Goal: Communication & Community: Answer question/provide support

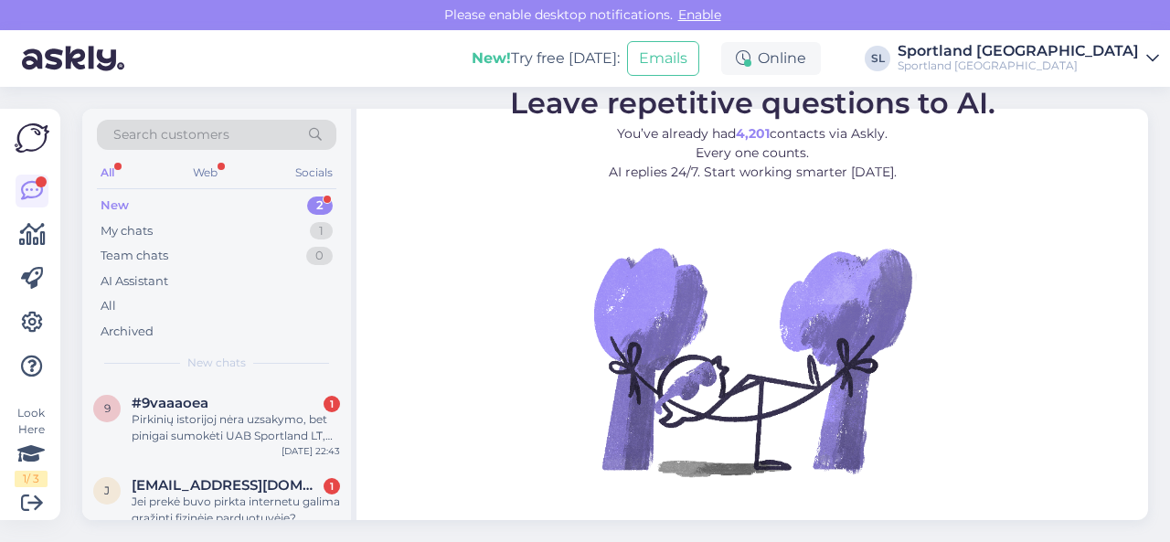
click at [768, 529] on div "Search customers All Web Socials New 2 My chats 1 Team chats 0 AI Assistant All…" at bounding box center [620, 314] width 1098 height 455
click at [249, 438] on div "Pirkinių istorijoj nėra uzsakymo, bet pinigai sumokėti UAB Sportland LT, [DOMAI…" at bounding box center [236, 427] width 208 height 33
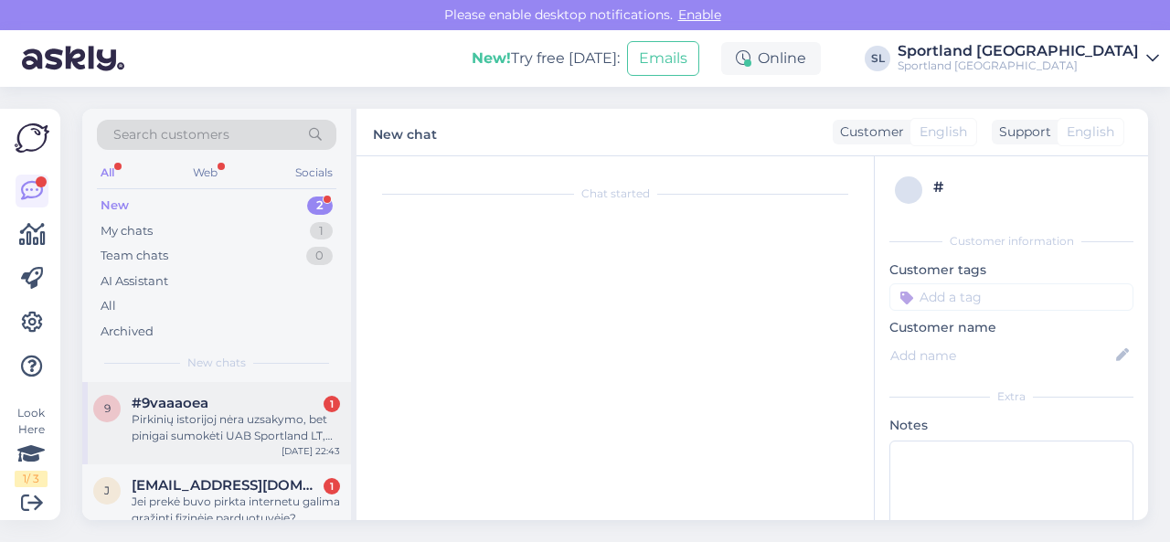
scroll to position [20, 0]
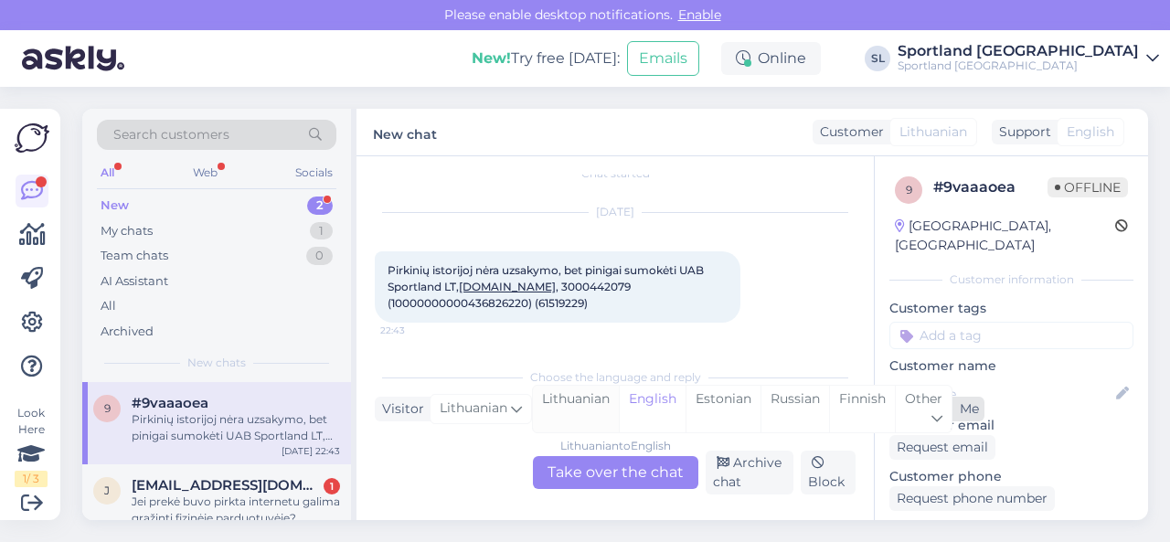
click at [594, 403] on div "Lithuanian" at bounding box center [576, 409] width 86 height 47
click at [609, 465] on div "Lithuanian to Lithuanian Take over the chat" at bounding box center [615, 472] width 165 height 33
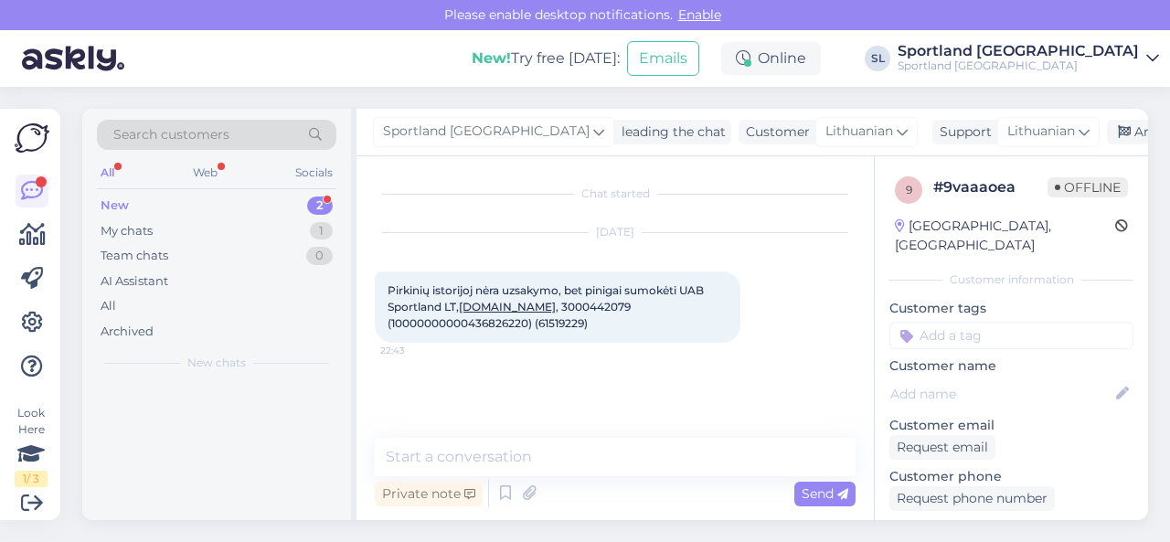
scroll to position [0, 0]
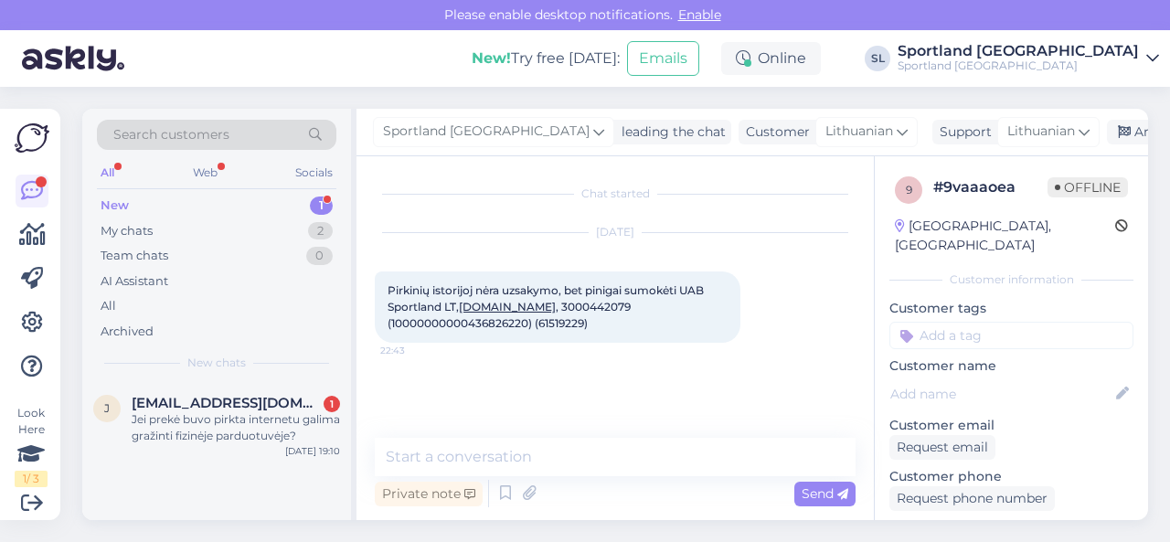
click at [556, 302] on span "Pirkinių istorijoj nėra uzsakymo, bet pinigai sumokėti UAB Sportland LT, [DOMAI…" at bounding box center [546, 306] width 319 height 47
copy span "3000442079"
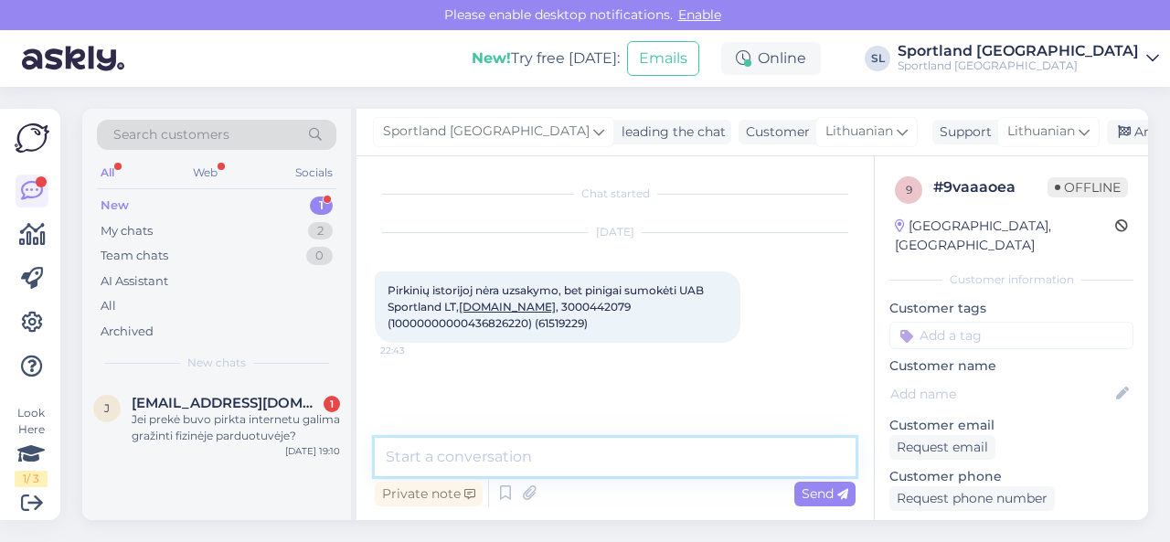
click at [555, 455] on textarea at bounding box center [615, 457] width 481 height 38
paste textarea "3000442079"
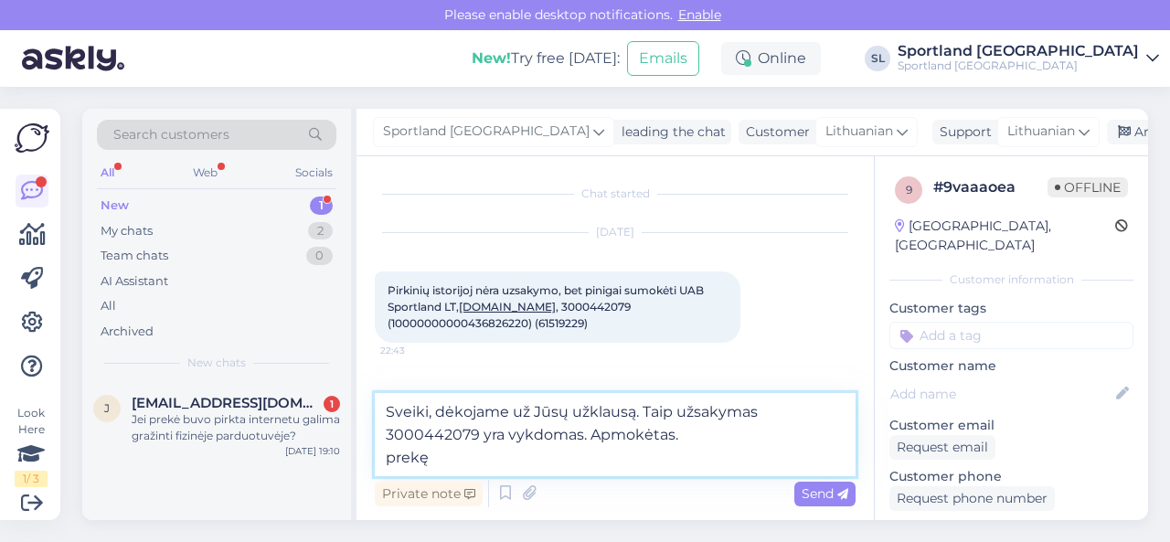
paste textarea "[PERSON_NAME] CREW HOODED MIDLAYER 2.0 SKU: 64195418430 SPO: 34447_597 Drabužių…"
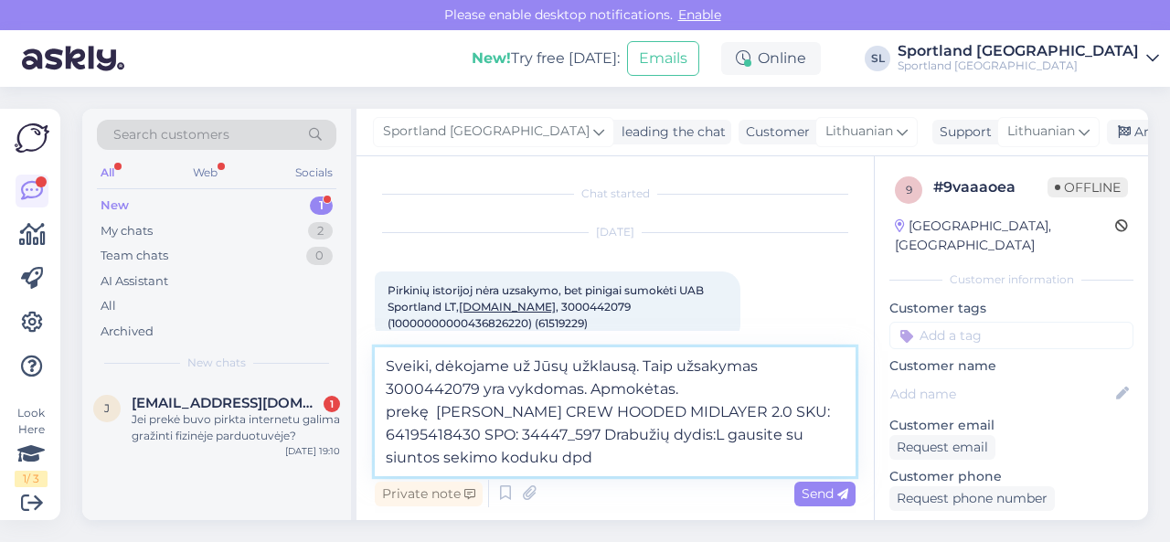
paste textarea "05757996431089"
type textarea "Sveiki, dėkojame už Jūsų užklausą. Taip užsakymas 3000442079 yra vykdomas. Apmo…"
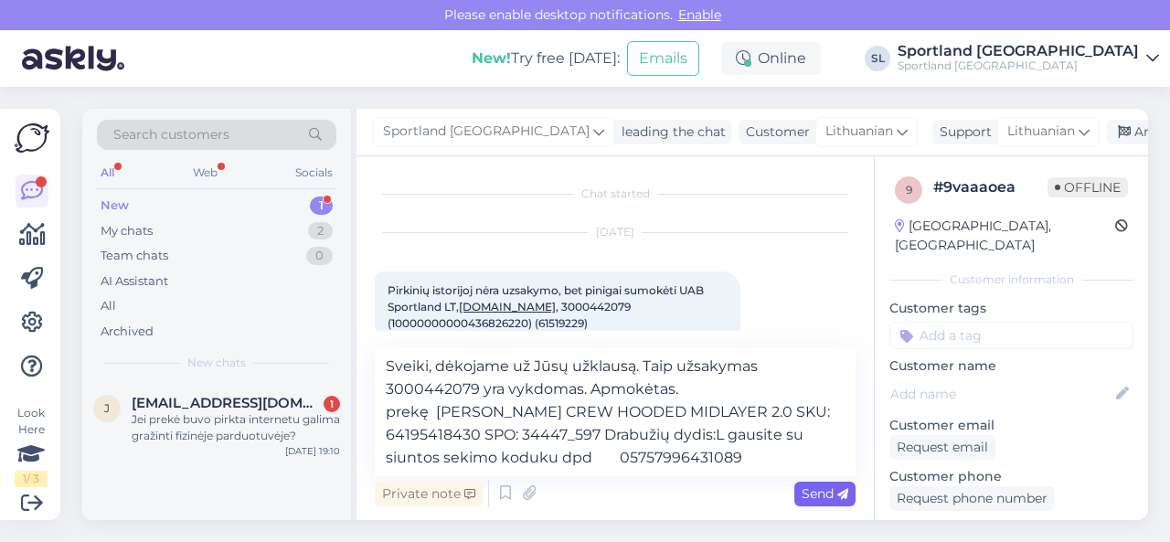
click at [817, 491] on span "Send" at bounding box center [824, 493] width 47 height 16
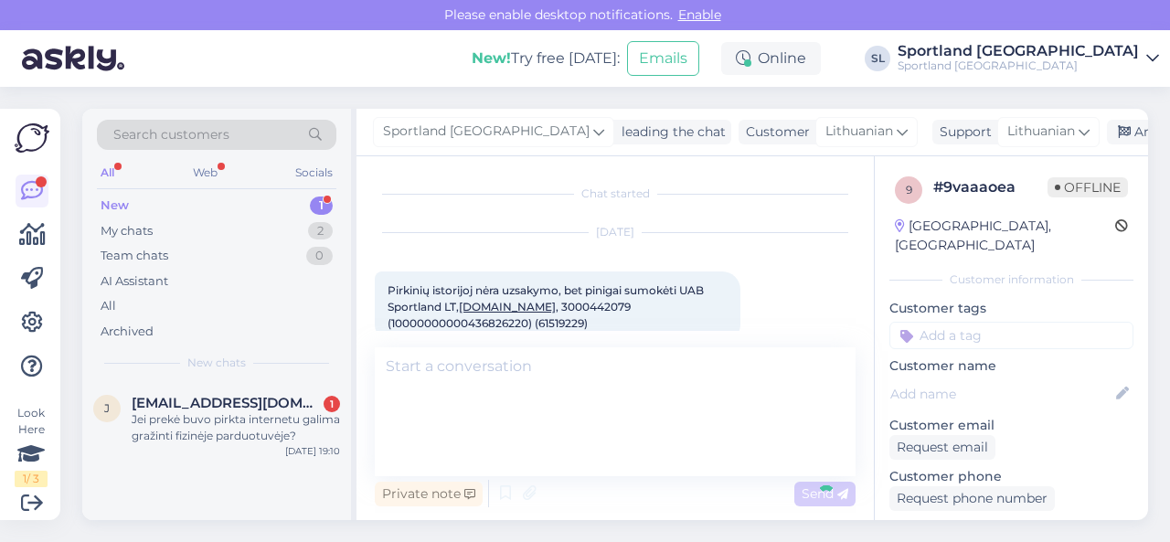
scroll to position [123, 0]
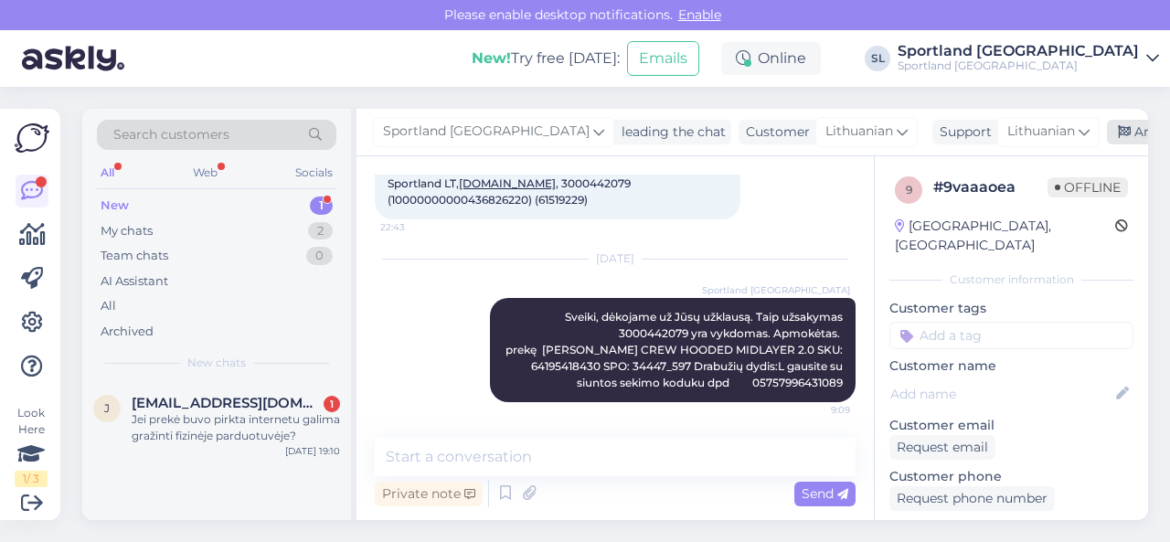
click at [1106, 131] on div "Archive chat" at bounding box center [1163, 132] width 115 height 25
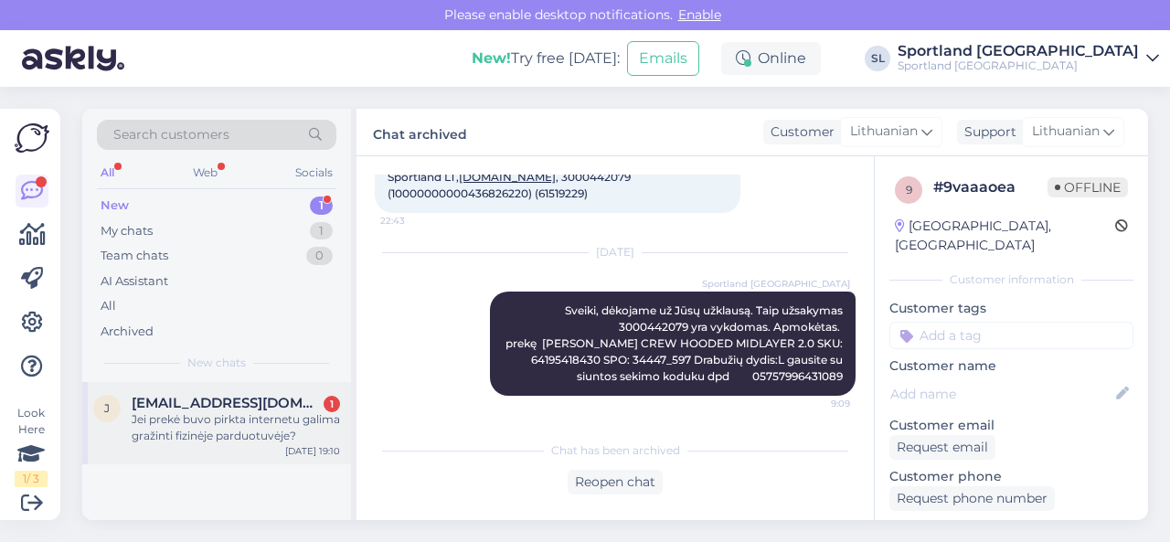
click at [247, 419] on div "Jei prekė buvo pirkta internetu galima gražinti fizinėje parduotuvėje?" at bounding box center [236, 427] width 208 height 33
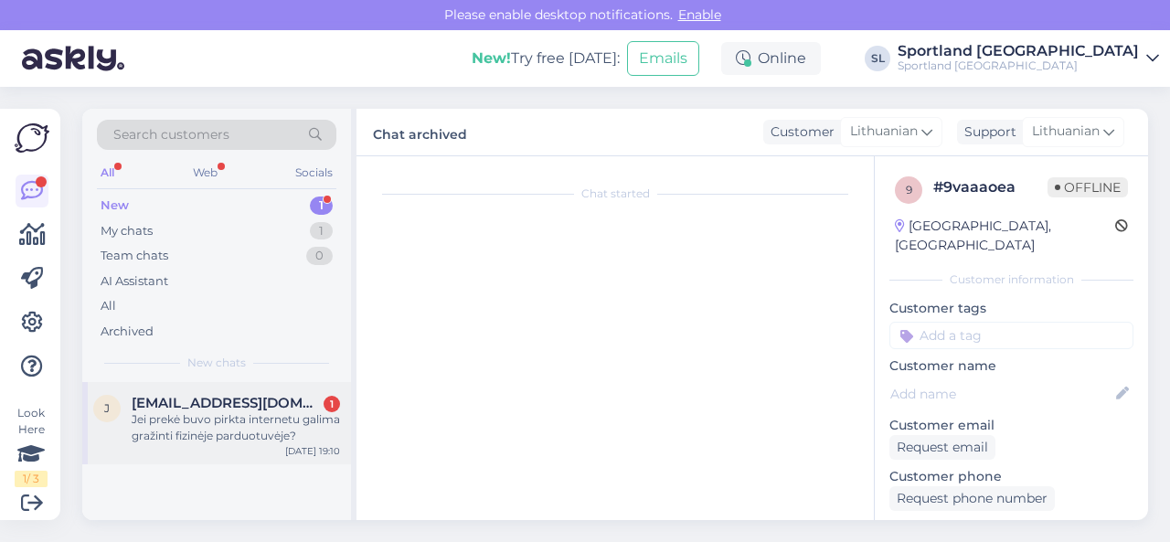
scroll to position [4, 0]
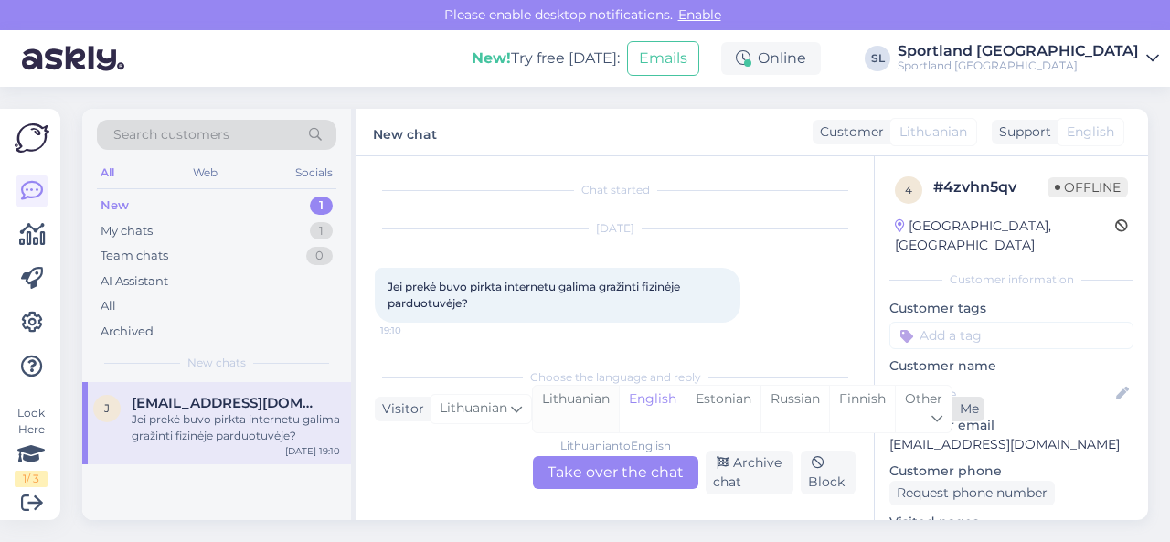
click at [579, 401] on div "Lithuanian" at bounding box center [576, 409] width 86 height 47
click at [598, 471] on div "Lithuanian to Lithuanian Take over the chat" at bounding box center [615, 472] width 165 height 33
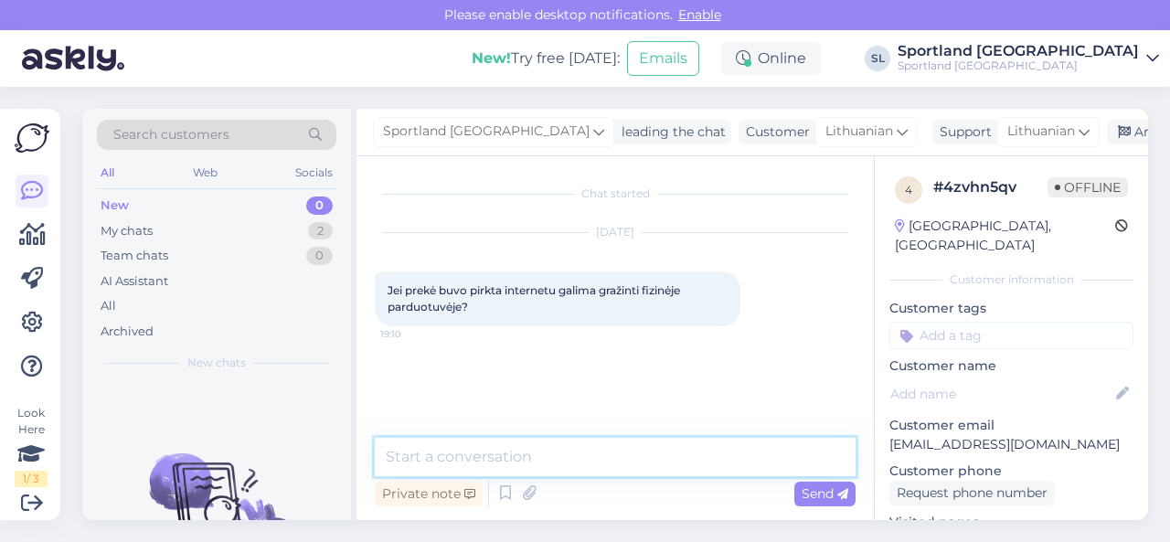
click at [603, 460] on textarea at bounding box center [615, 457] width 481 height 38
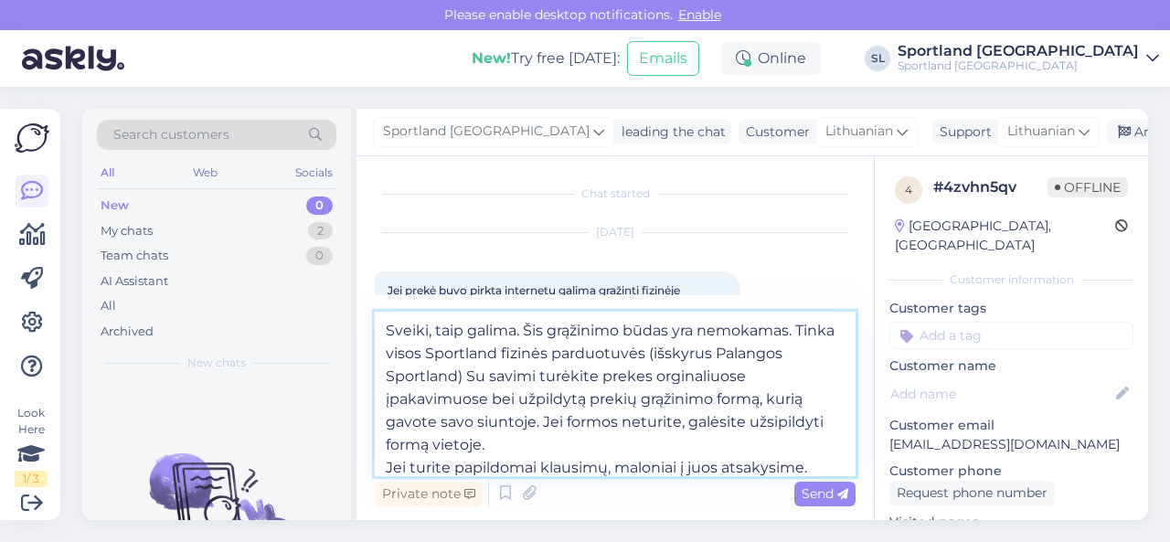
type textarea "Sveiki, taip galima. Šis grąžinimo būdas yra nemokamas. Tinka visos Sportland f…"
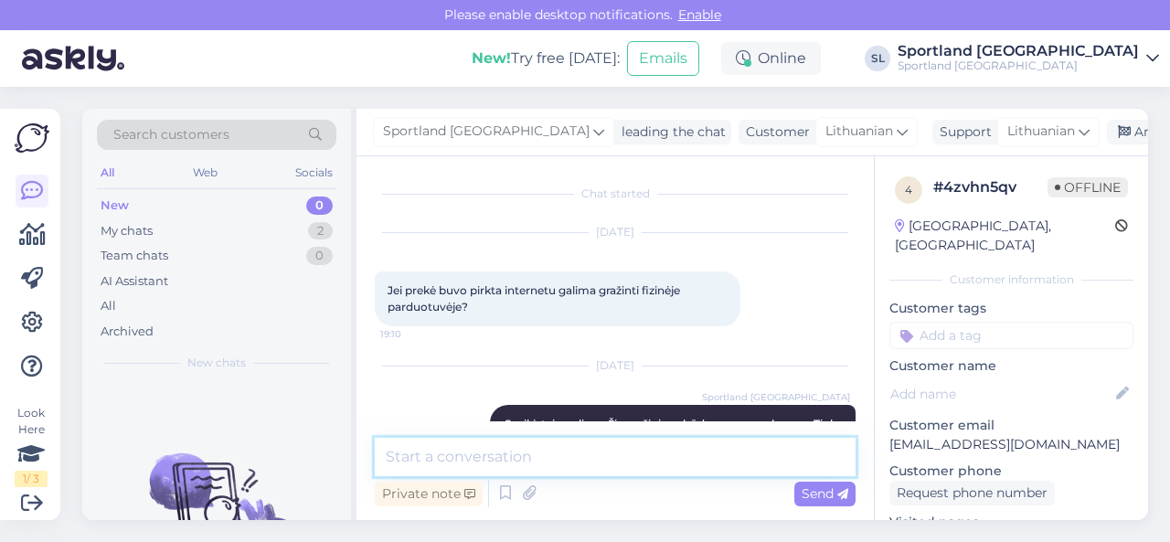
scroll to position [140, 0]
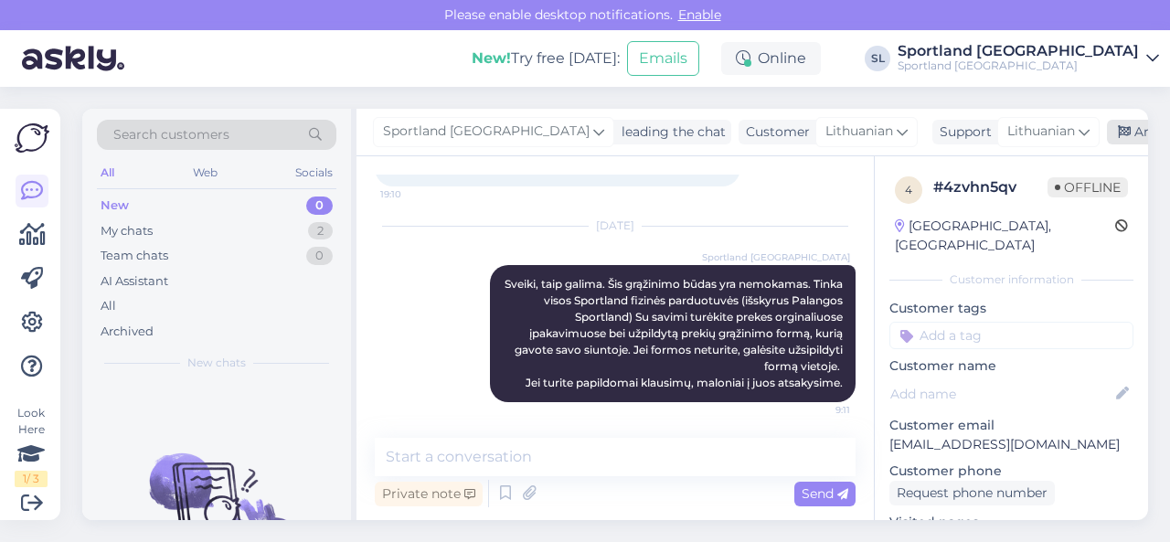
click at [1106, 136] on div "Archive chat" at bounding box center [1163, 132] width 115 height 25
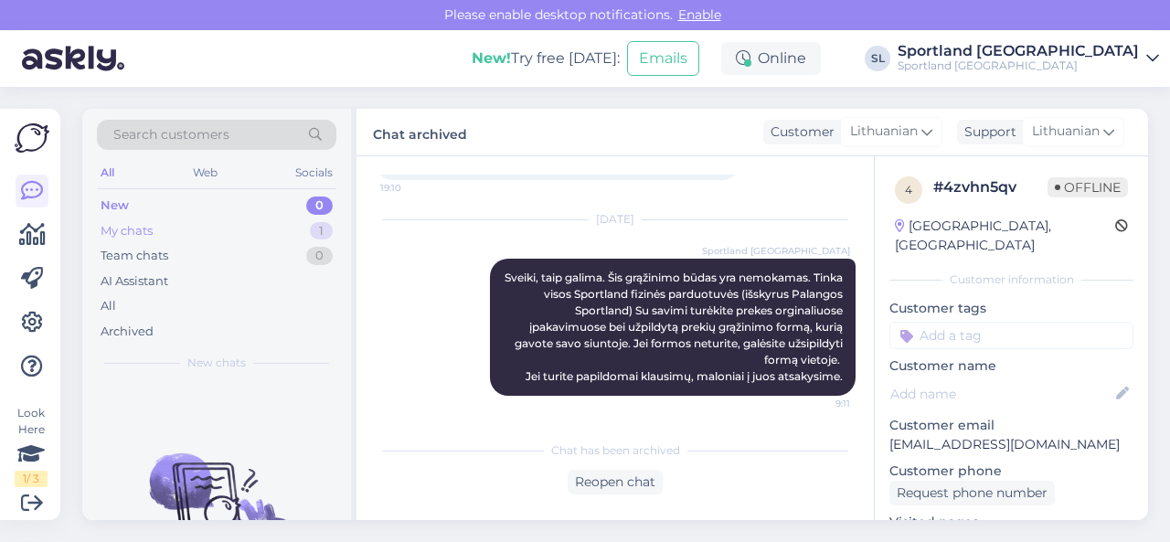
click at [285, 234] on div "My chats 1" at bounding box center [216, 231] width 239 height 26
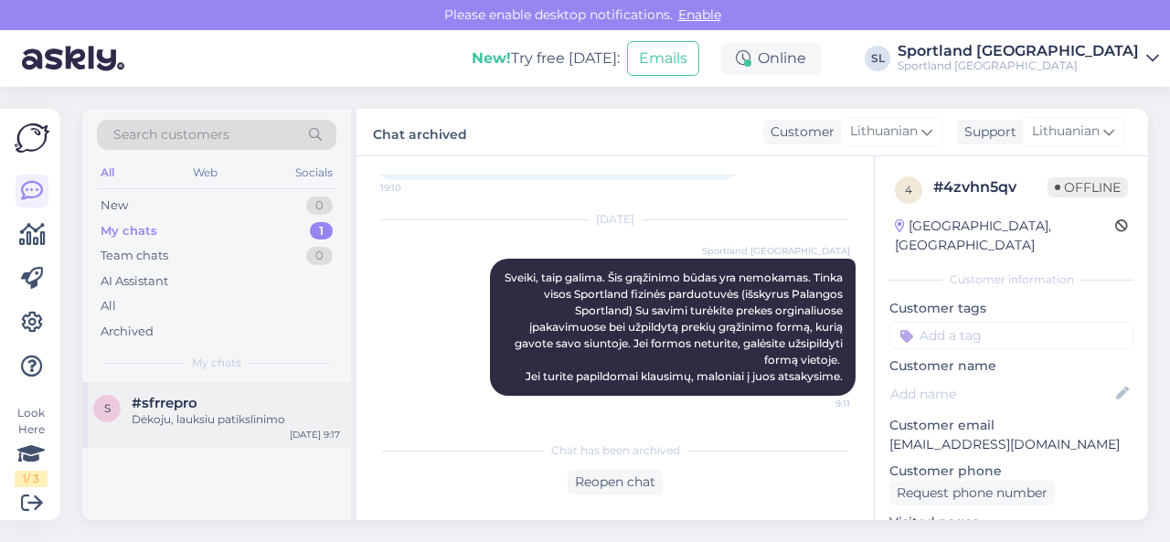
click at [246, 420] on div "Dėkoju, lauksiu patikslinimo" at bounding box center [236, 419] width 208 height 16
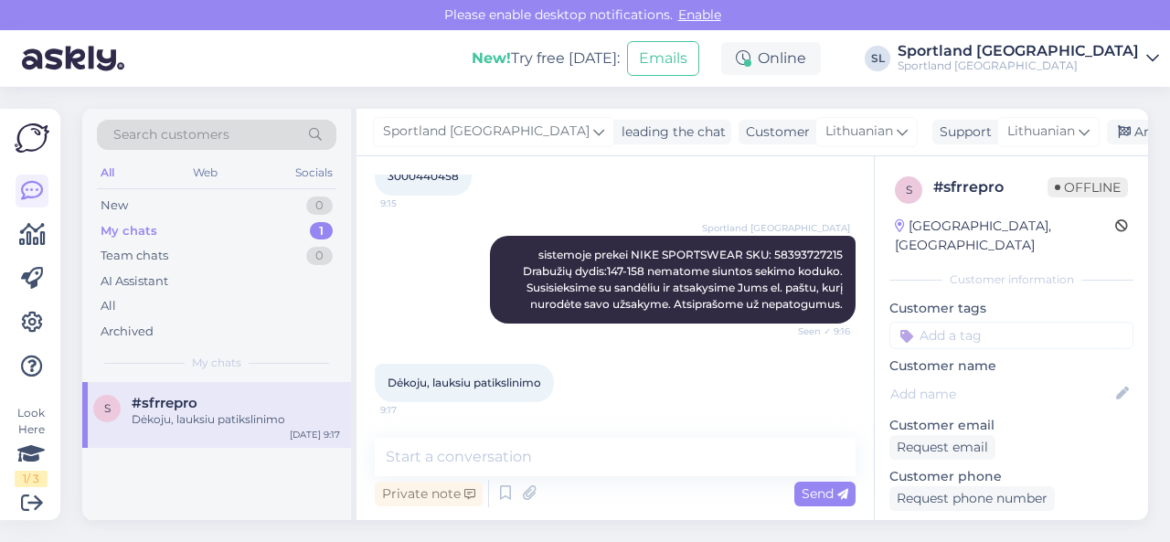
scroll to position [354, 0]
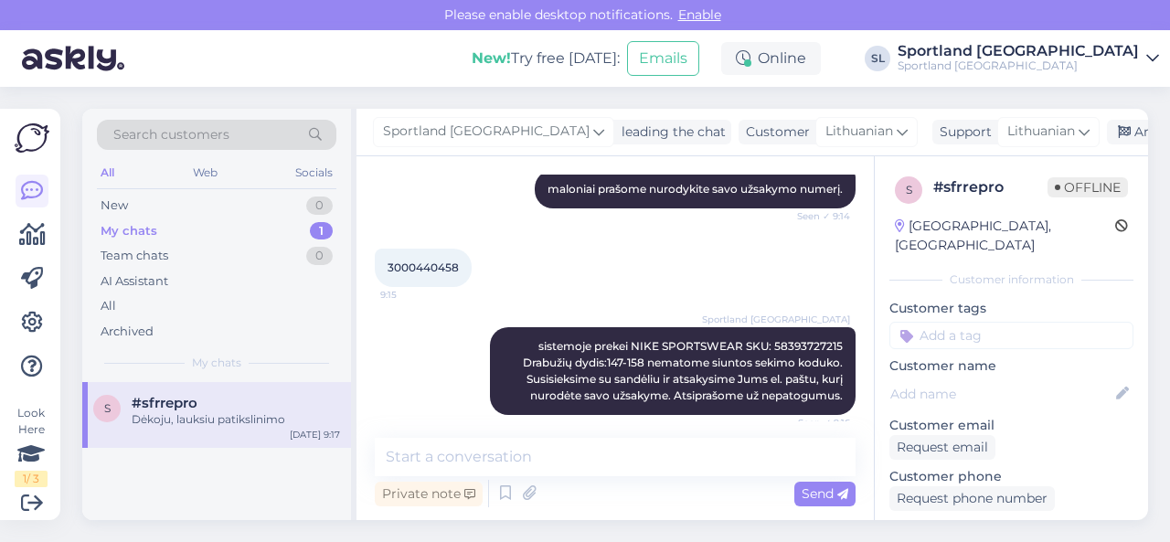
click at [418, 269] on span "3000440458" at bounding box center [422, 267] width 71 height 14
copy div "3000440458 9:15"
click at [253, 205] on div "New 1" at bounding box center [216, 206] width 239 height 26
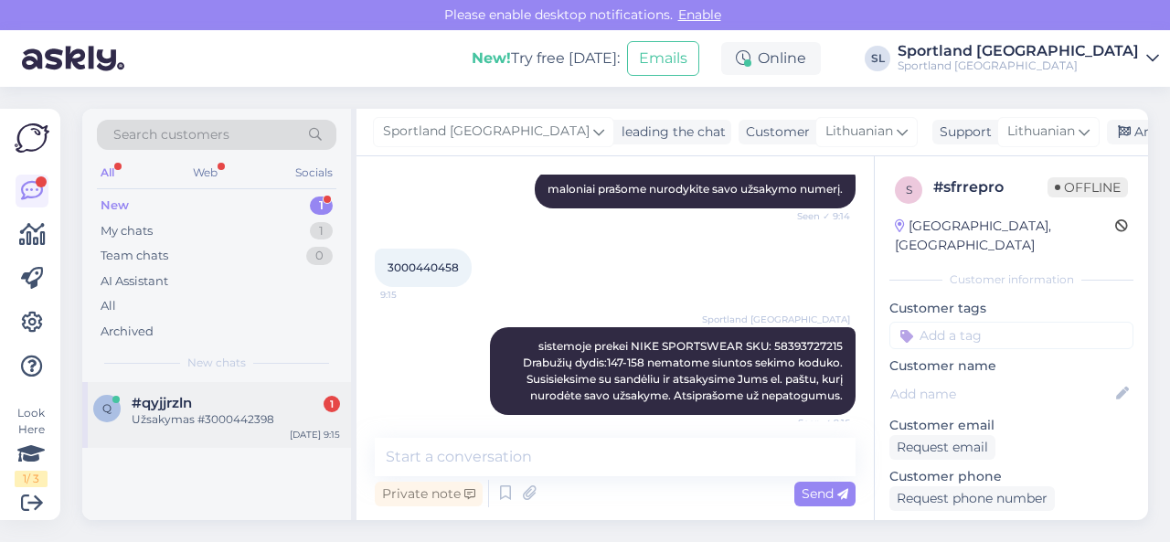
click at [256, 405] on div "#qyjjrzln 1" at bounding box center [236, 403] width 208 height 16
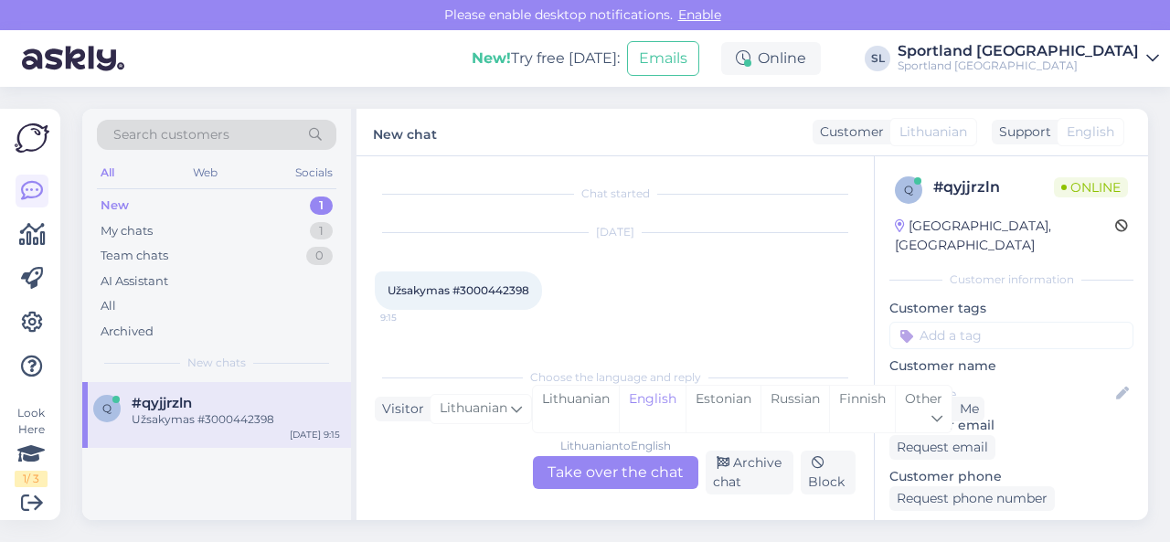
click at [507, 288] on span "Užsakymas #3000442398" at bounding box center [458, 290] width 142 height 14
copy div "3000442398 9:15"
click at [598, 412] on div "Lithuanian" at bounding box center [576, 409] width 86 height 47
click at [605, 471] on div "Lithuanian to Lithuanian Take over the chat" at bounding box center [615, 472] width 165 height 33
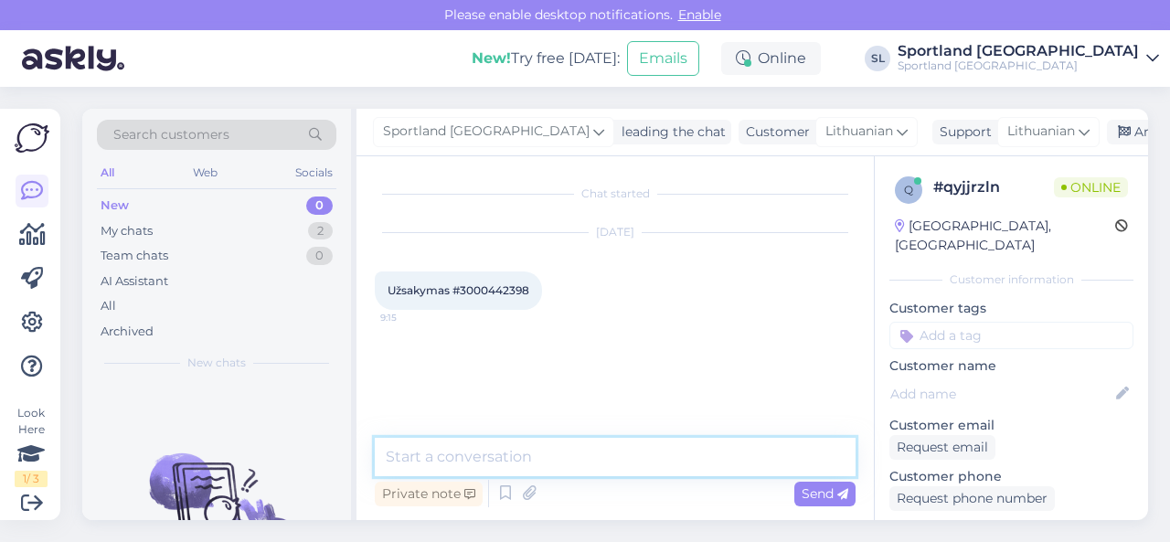
click at [579, 447] on textarea at bounding box center [615, 457] width 481 height 38
type textarea "Sveiki"
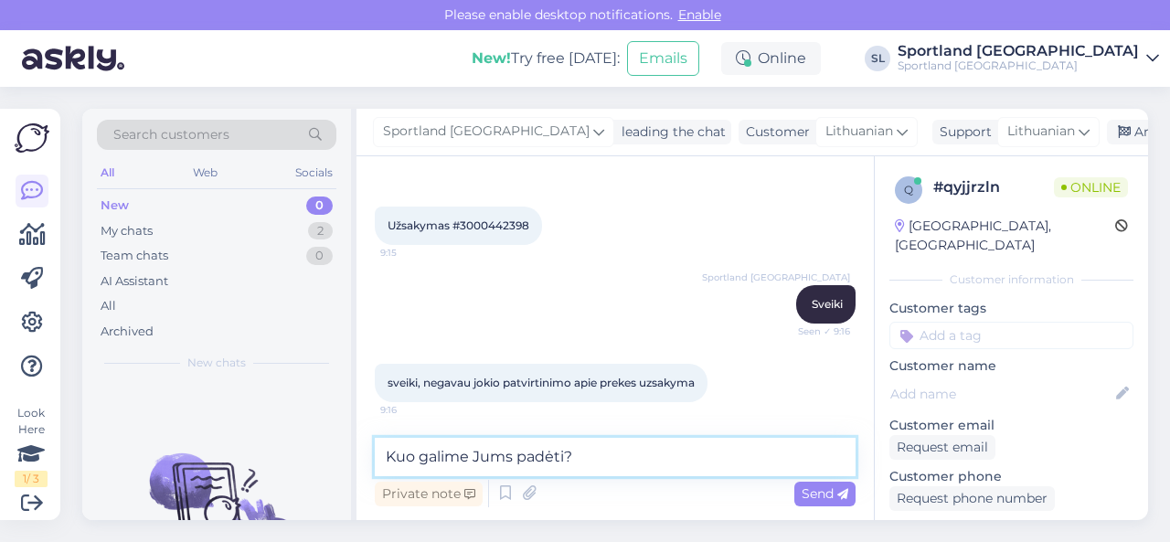
type textarea "Kuo galime Jums padėti?"
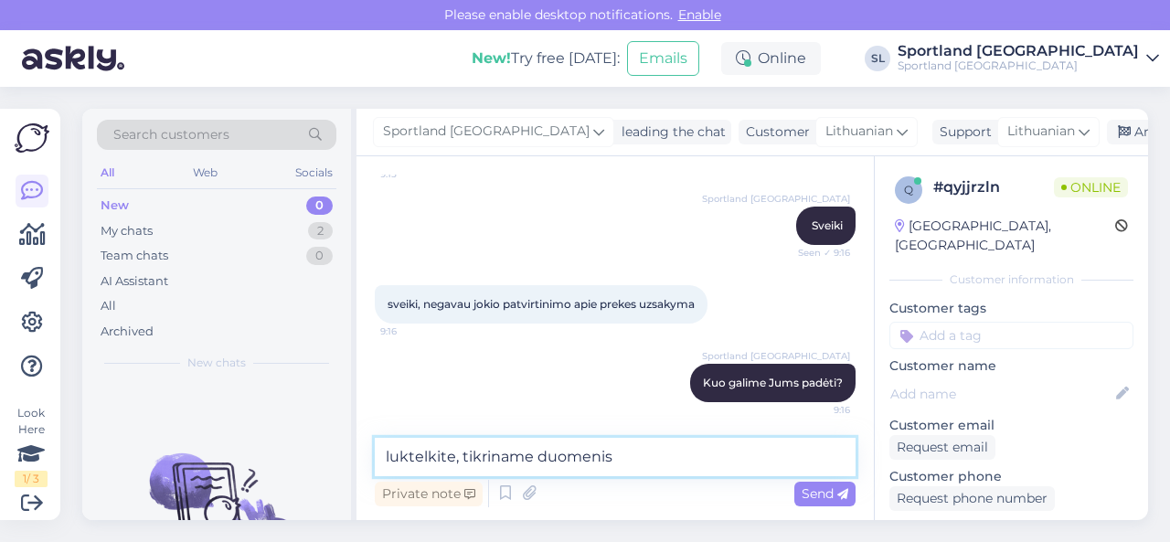
type textarea "luktelkite, tikriname duomenis."
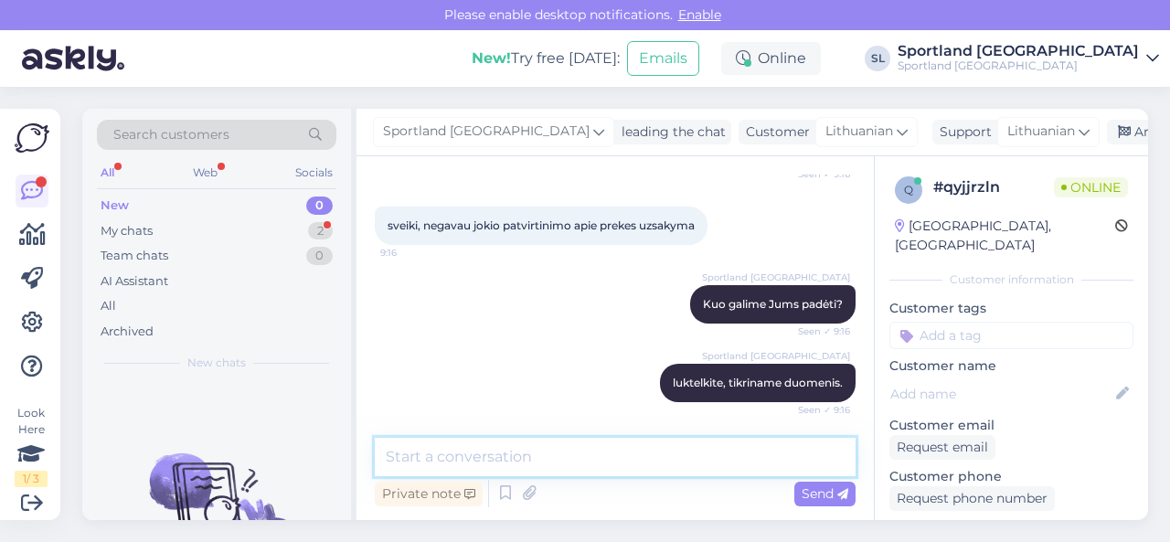
scroll to position [301, 0]
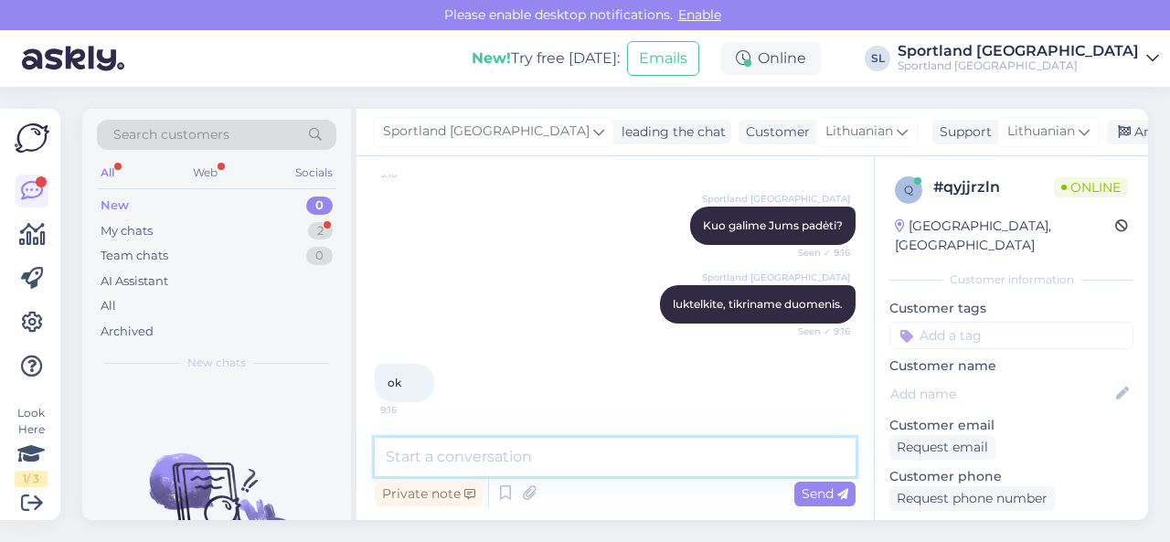
click at [585, 458] on textarea at bounding box center [615, 457] width 481 height 38
paste textarea "NIKE PEGASUS 41 SKU: 21070609265 SPO: FD2723_605 Avalynės dydis:40.5"
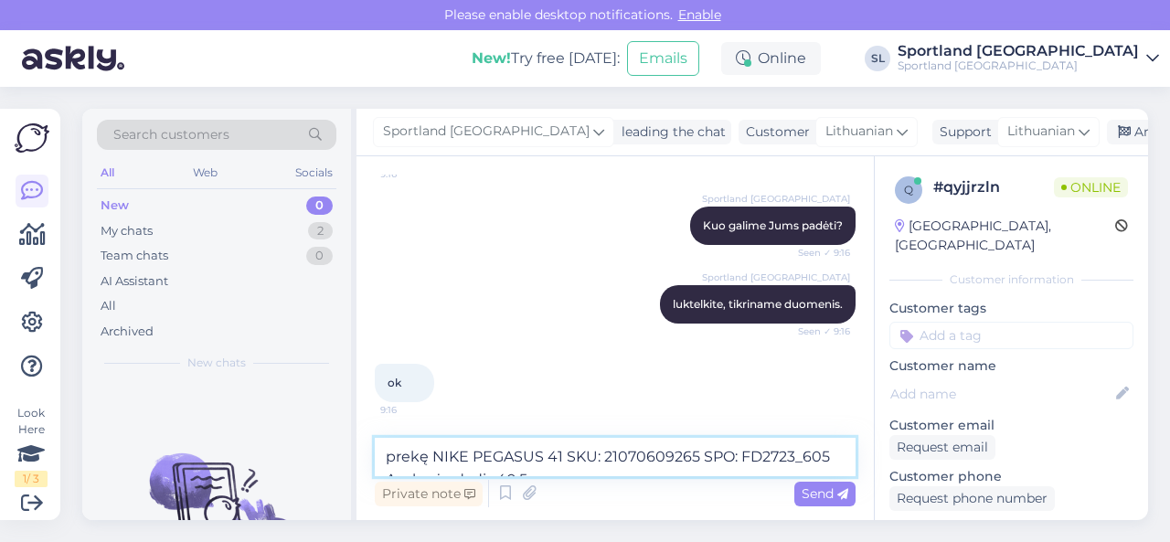
scroll to position [320, 0]
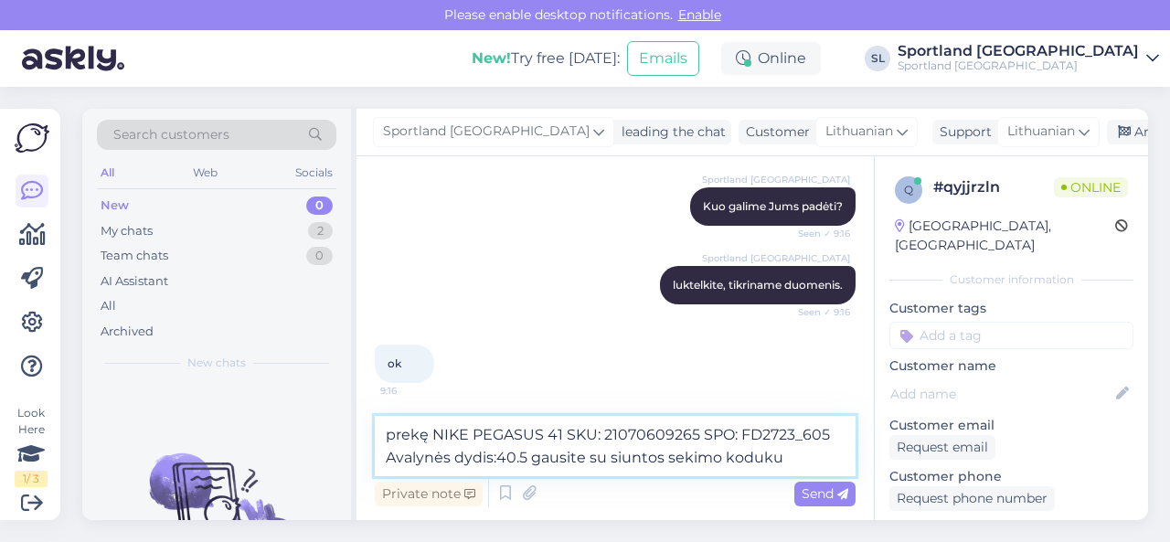
paste textarea "CC847745281EE"
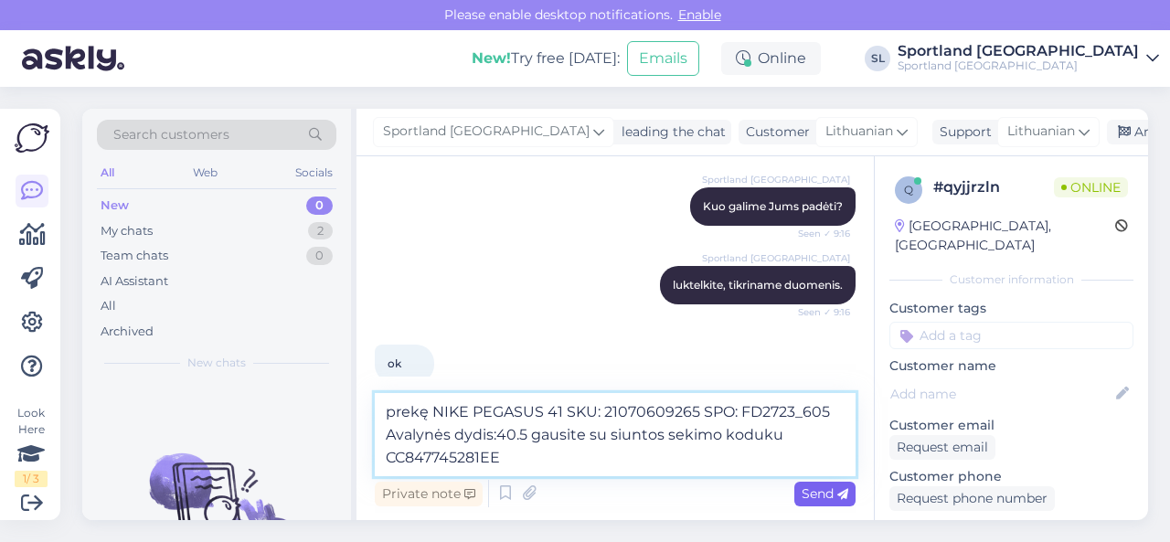
type textarea "prekę NIKE PEGASUS 41 SKU: 21070609265 SPO: FD2723_605 Avalynės dydis:40.5 gaus…"
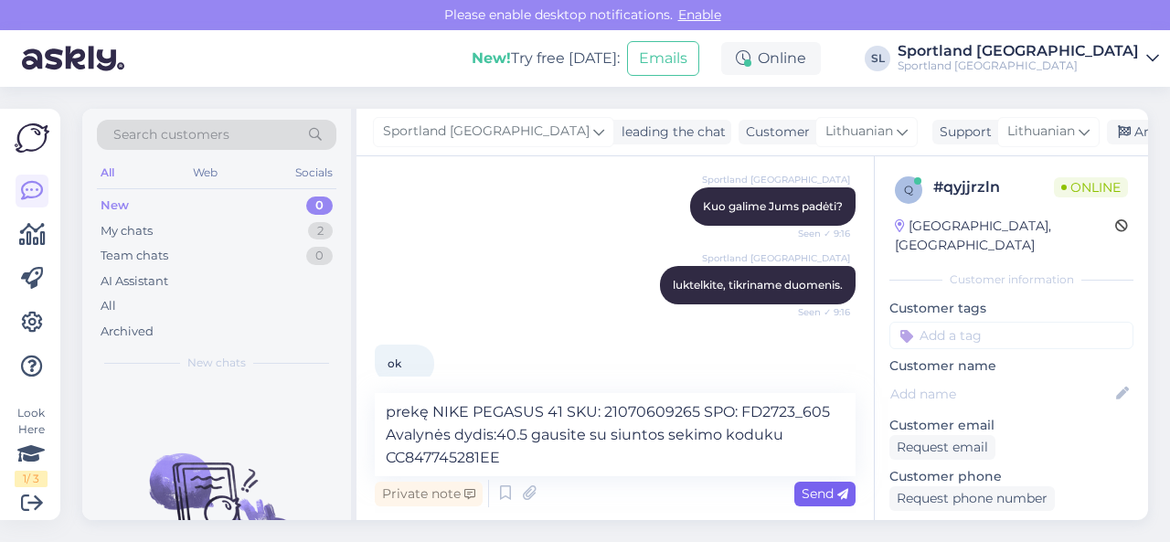
click at [810, 489] on span "Send" at bounding box center [824, 493] width 47 height 16
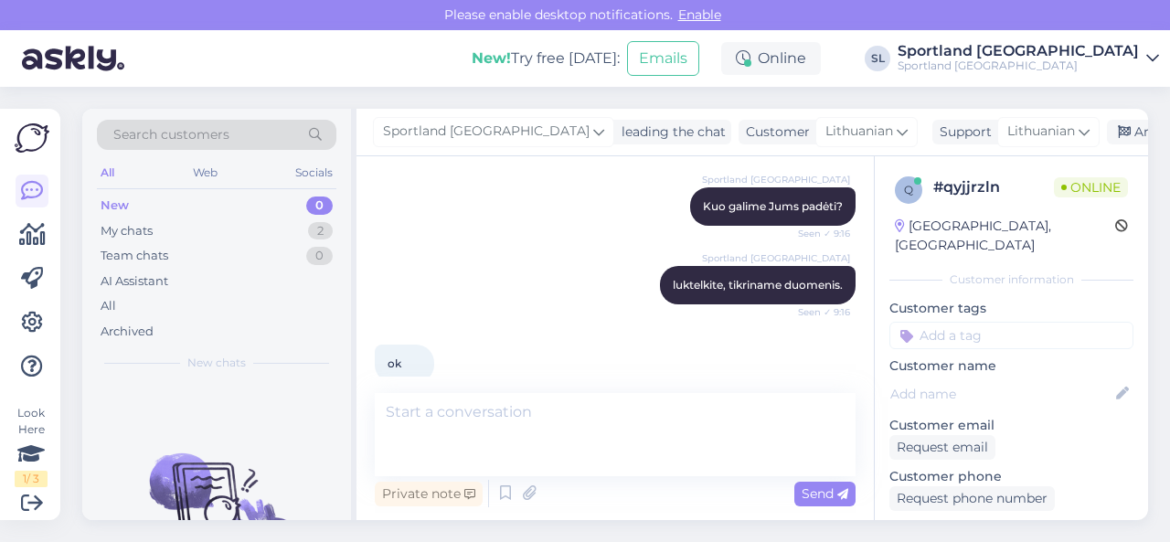
scroll to position [412, 0]
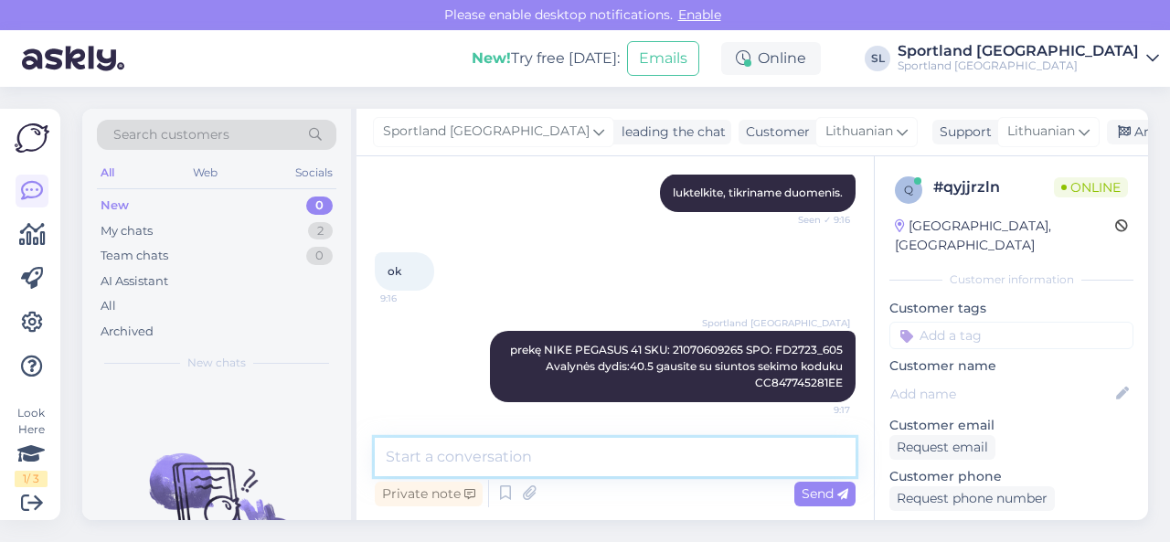
click at [710, 460] on textarea at bounding box center [615, 457] width 481 height 38
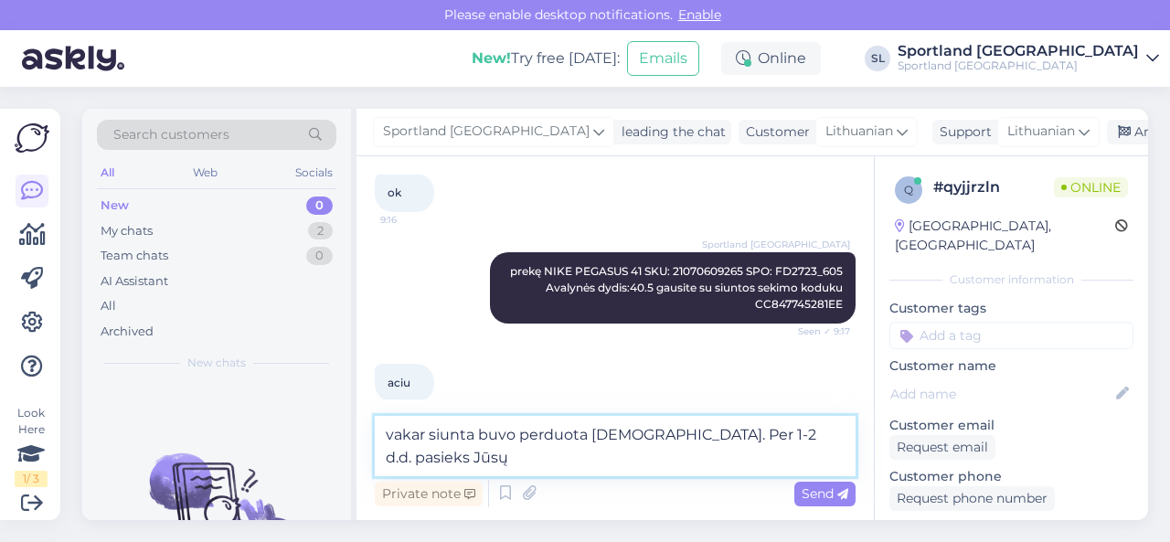
scroll to position [510, 0]
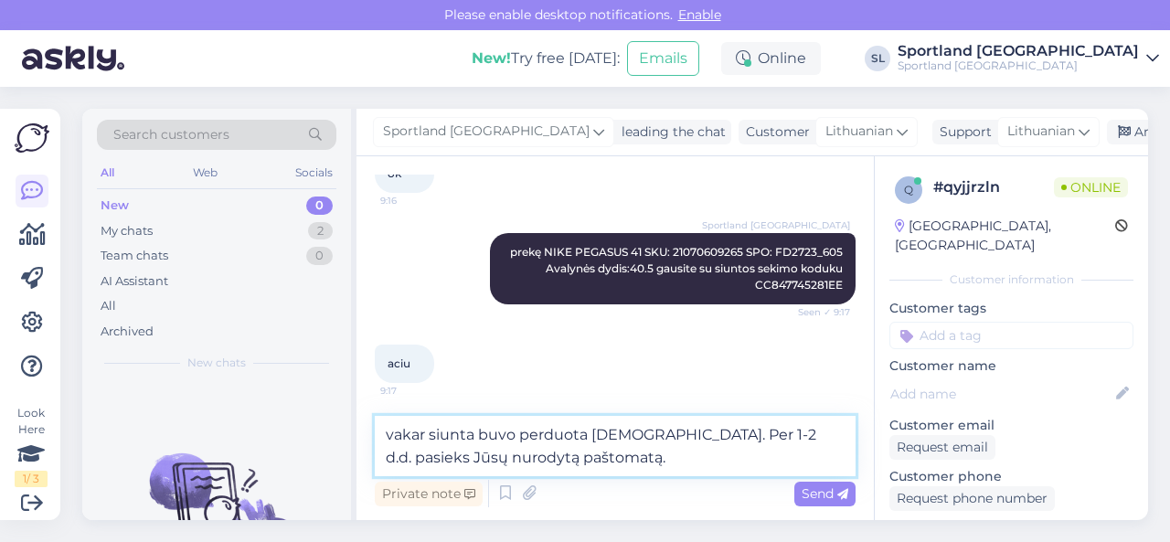
type textarea "vakar siunta buvo perduota [DEMOGRAPHIC_DATA]. Per 1-2 d.d. pasieks Jūsų nurody…"
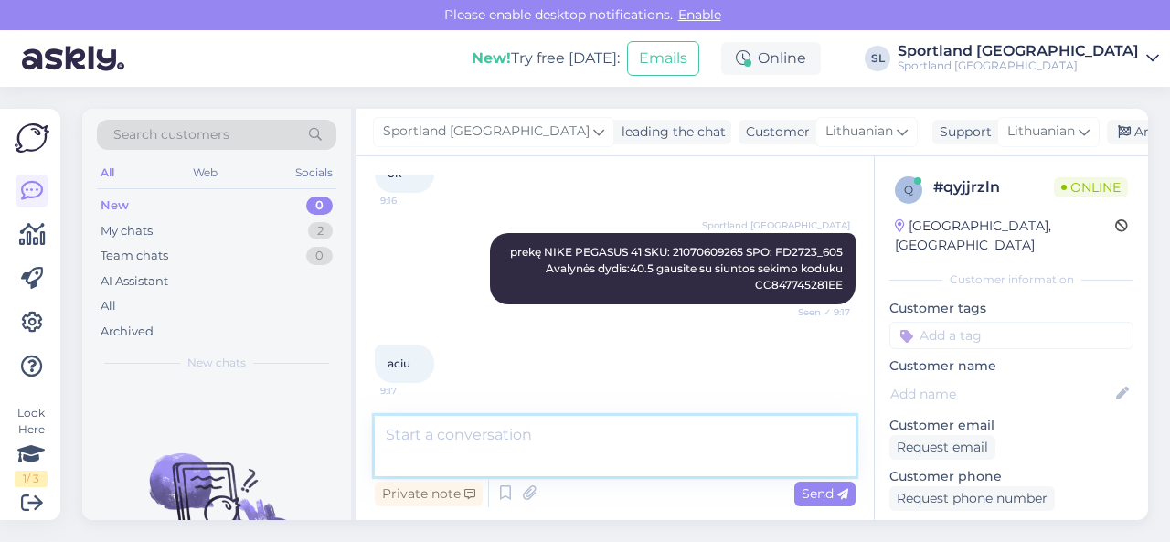
scroll to position [586, 0]
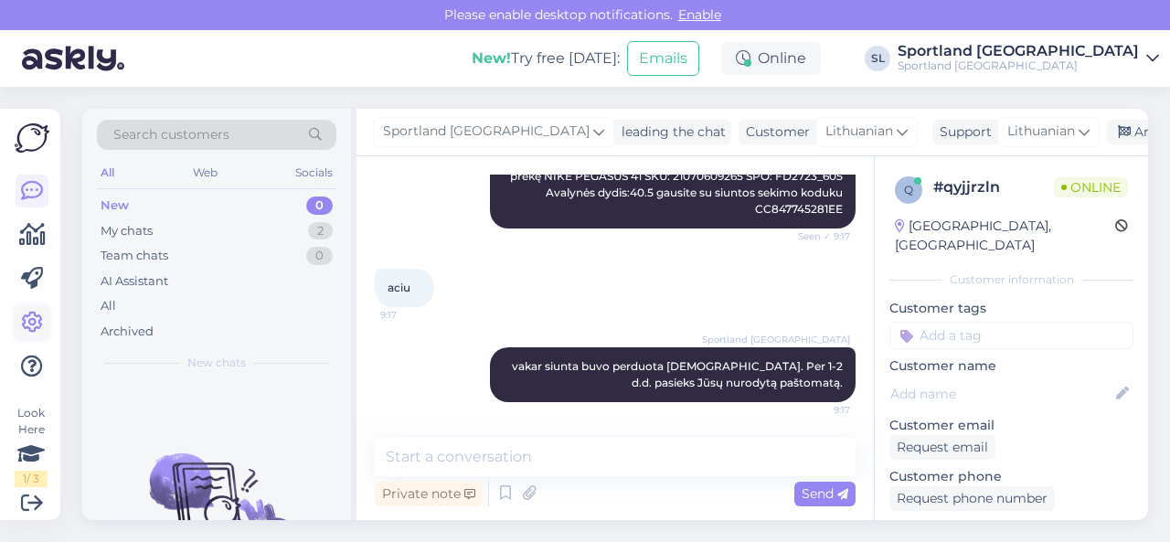
click at [33, 322] on icon at bounding box center [32, 323] width 22 height 22
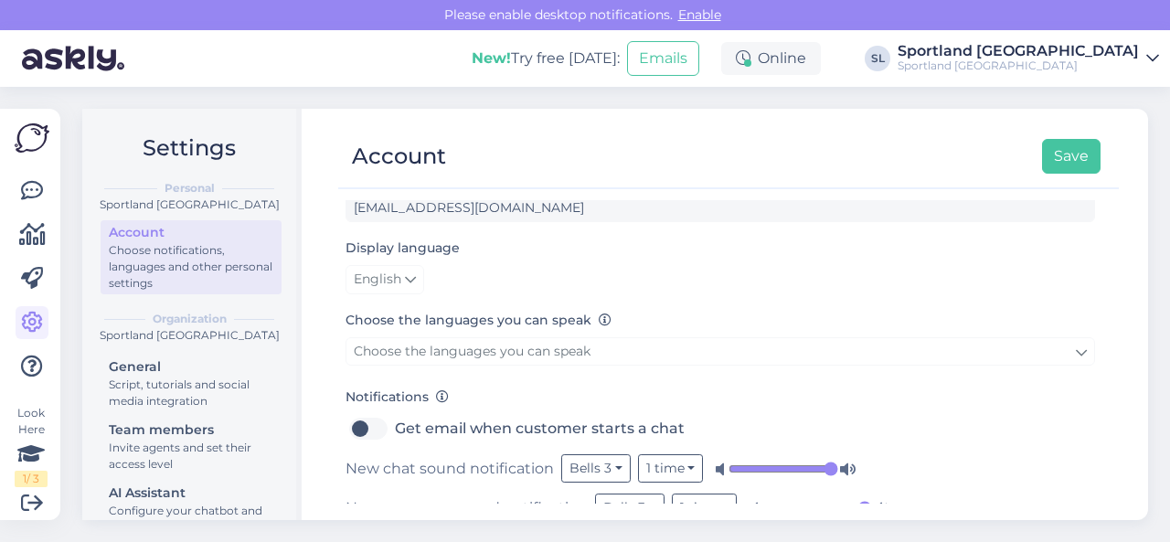
scroll to position [183, 0]
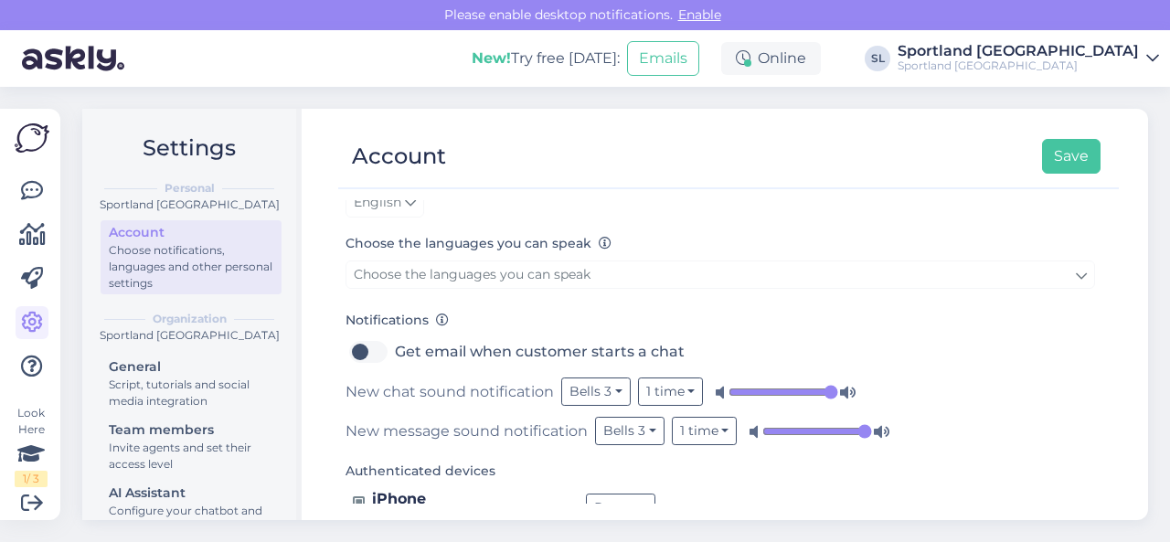
click at [826, 386] on input "range" at bounding box center [783, 392] width 110 height 18
click at [864, 424] on input "range" at bounding box center [817, 431] width 110 height 18
click at [1085, 149] on button "Save" at bounding box center [1071, 156] width 58 height 35
click at [34, 189] on icon at bounding box center [32, 191] width 22 height 22
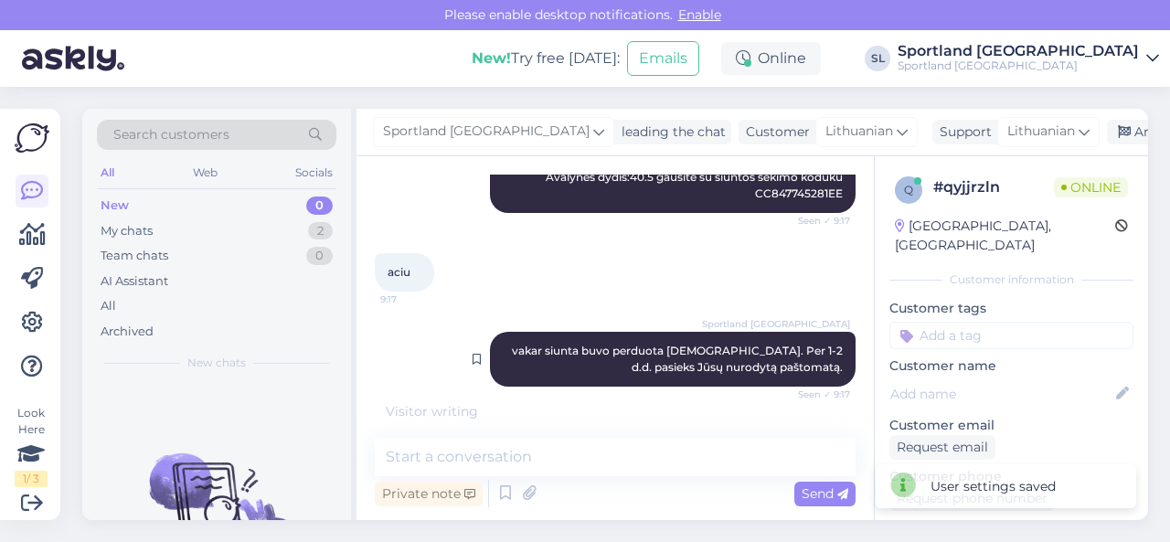
scroll to position [605, 0]
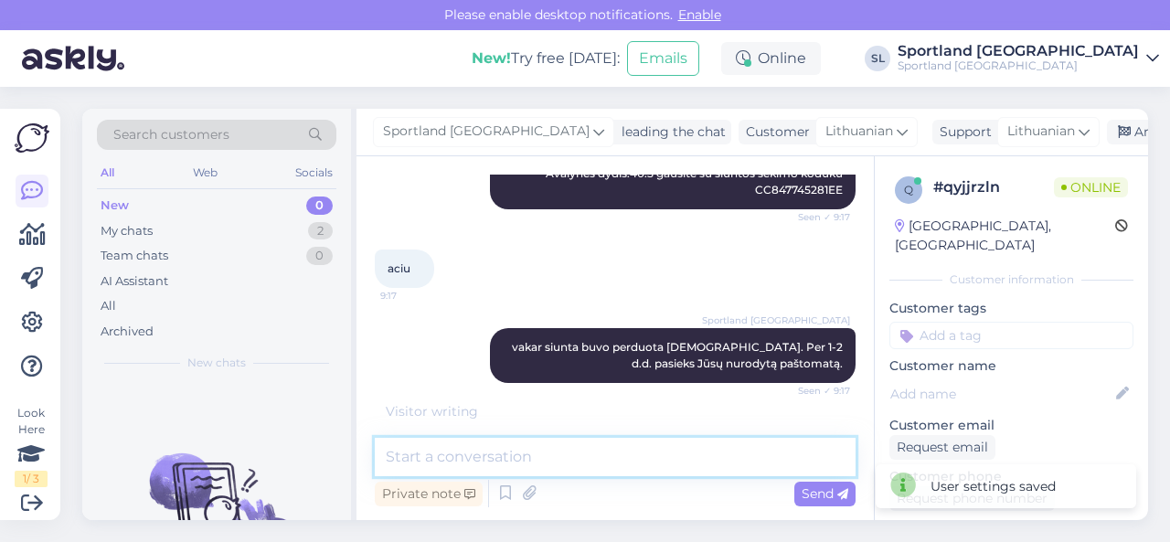
click at [530, 463] on textarea at bounding box center [615, 457] width 481 height 38
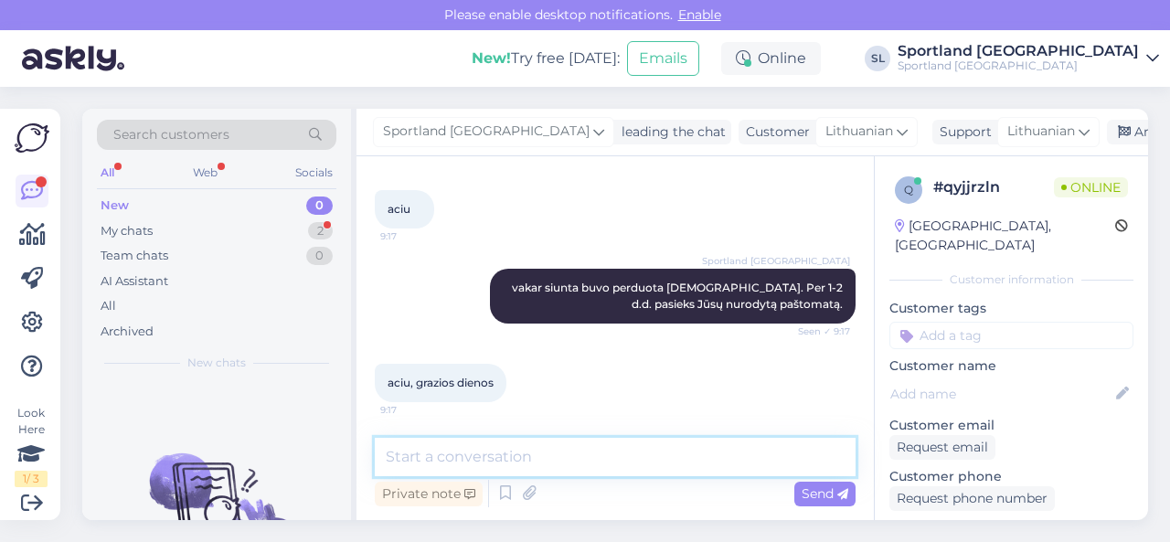
click at [526, 466] on textarea at bounding box center [615, 457] width 481 height 38
type textarea "gražios ir Jums dienos! ;)"
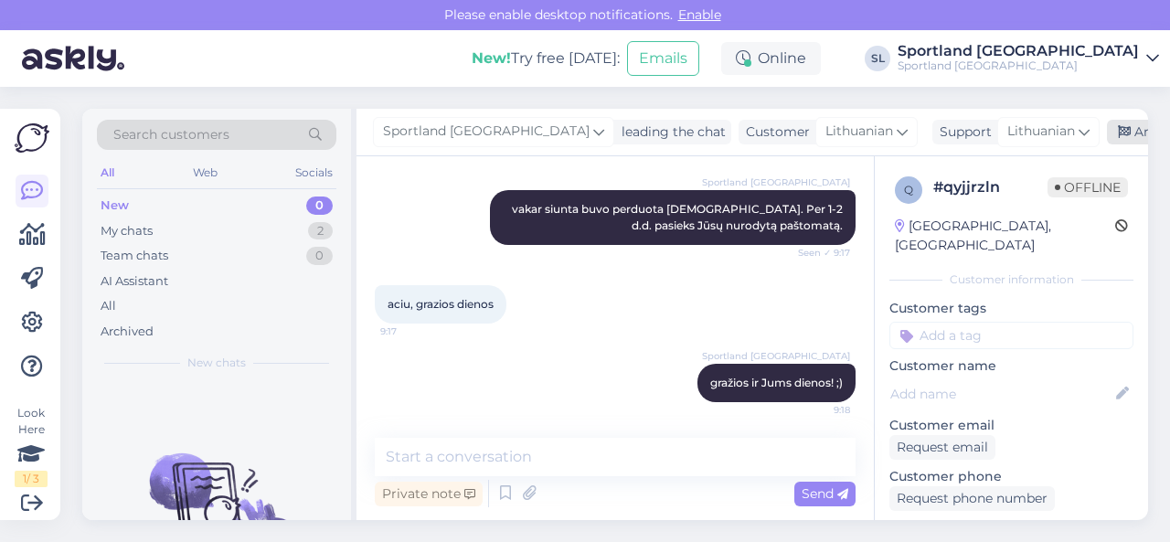
click at [1106, 134] on div "Archive chat" at bounding box center [1163, 132] width 115 height 25
